Goal: Task Accomplishment & Management: Use online tool/utility

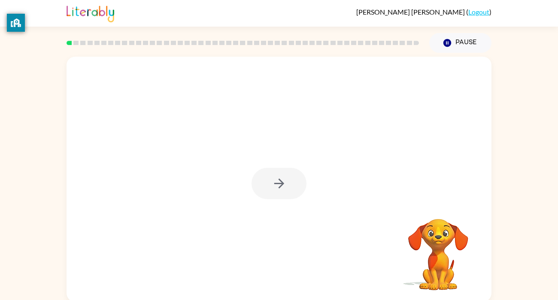
scroll to position [2, 0]
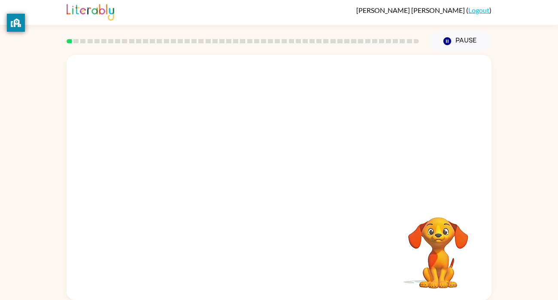
click at [385, 101] on div "Your browser must support playing .mp4 files to use Literably. Please try using…" at bounding box center [279, 177] width 425 height 245
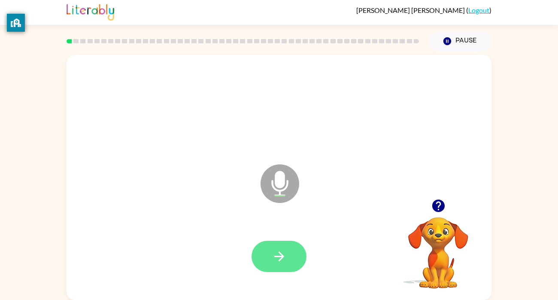
click at [284, 245] on button "button" at bounding box center [279, 256] width 55 height 31
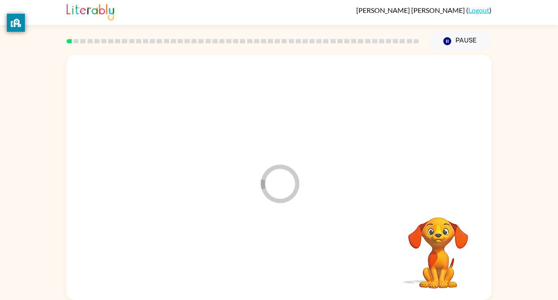
click at [284, 245] on div at bounding box center [279, 257] width 408 height 70
click at [284, 245] on div "Your browser must support playing .mp4 files to use Literably. Please try using…" at bounding box center [279, 177] width 425 height 245
click at [275, 262] on div at bounding box center [279, 256] width 55 height 31
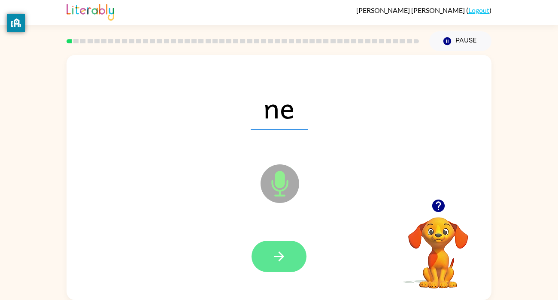
click at [271, 267] on button "button" at bounding box center [279, 256] width 55 height 31
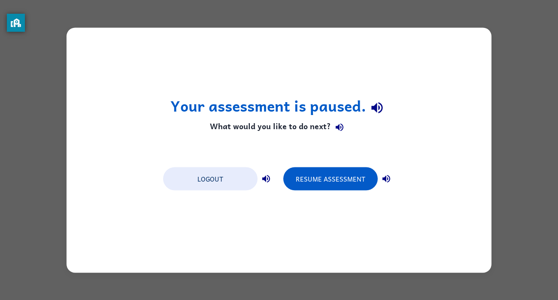
scroll to position [0, 0]
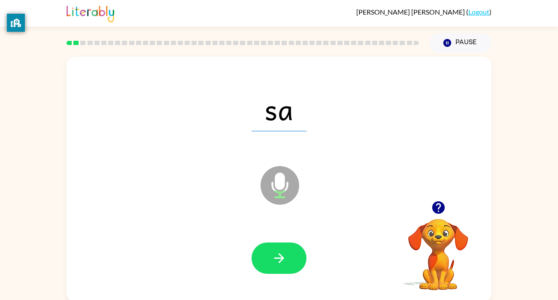
click at [264, 93] on span "sa" at bounding box center [279, 109] width 55 height 45
click at [267, 260] on button "button" at bounding box center [279, 258] width 55 height 31
click at [274, 261] on div at bounding box center [279, 258] width 55 height 31
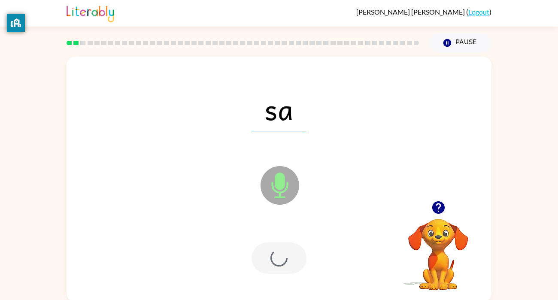
click at [281, 258] on div at bounding box center [279, 258] width 55 height 31
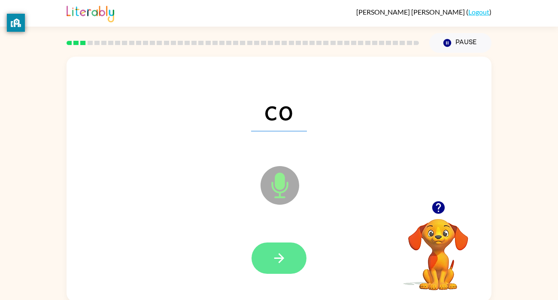
click at [280, 245] on button "button" at bounding box center [279, 258] width 55 height 31
click at [268, 253] on button "button" at bounding box center [279, 258] width 55 height 31
click at [277, 262] on icon "button" at bounding box center [279, 258] width 15 height 15
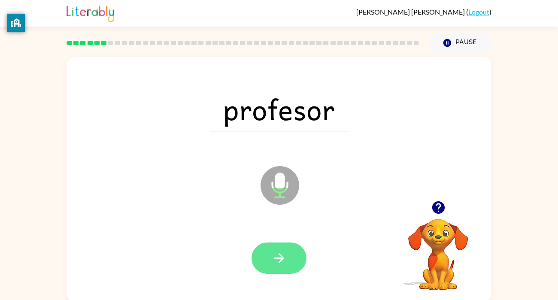
click at [282, 256] on icon "button" at bounding box center [279, 258] width 15 height 15
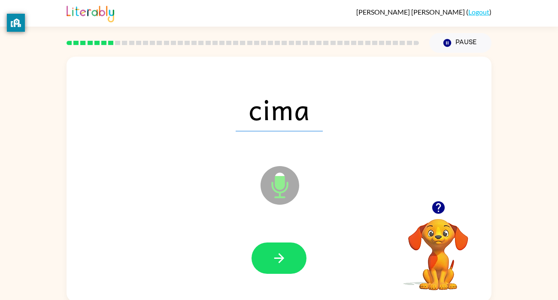
click at [282, 256] on icon "button" at bounding box center [279, 258] width 15 height 15
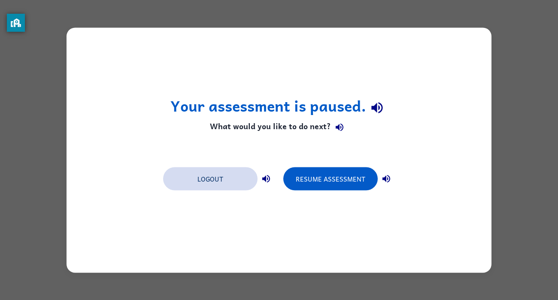
click at [227, 184] on button "Logout" at bounding box center [210, 178] width 94 height 23
